Goal: Task Accomplishment & Management: Use online tool/utility

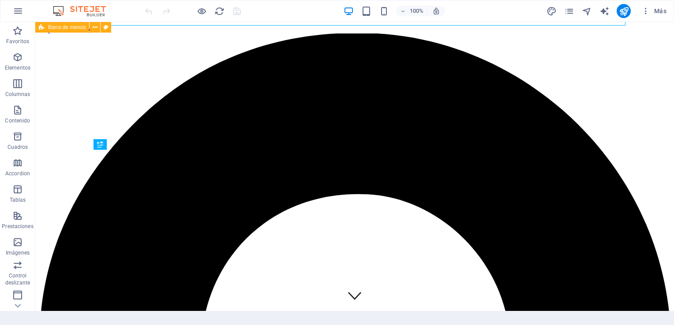
scroll to position [289, 0]
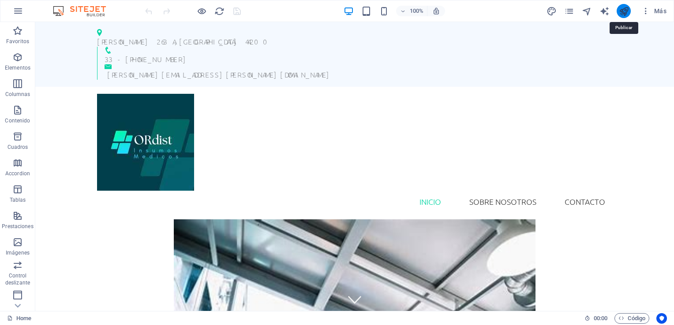
click at [624, 10] on icon "publish" at bounding box center [624, 11] width 10 height 10
click at [622, 11] on icon "publish" at bounding box center [624, 11] width 10 height 10
